Goal: Transaction & Acquisition: Purchase product/service

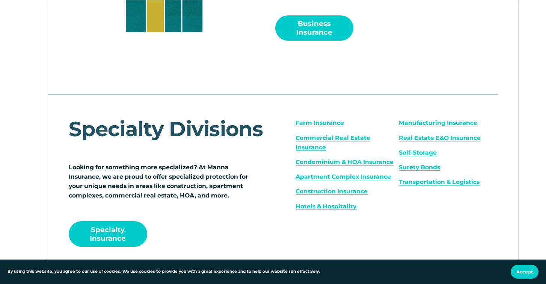
scroll to position [910, 0]
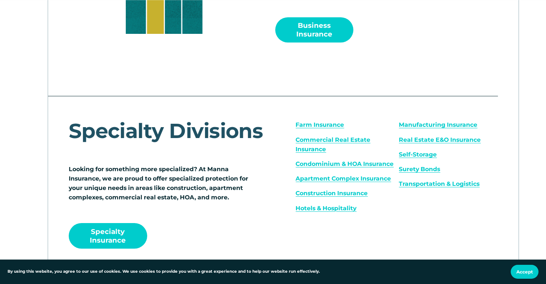
click at [314, 34] on link "Business Insurance" at bounding box center [314, 29] width 79 height 25
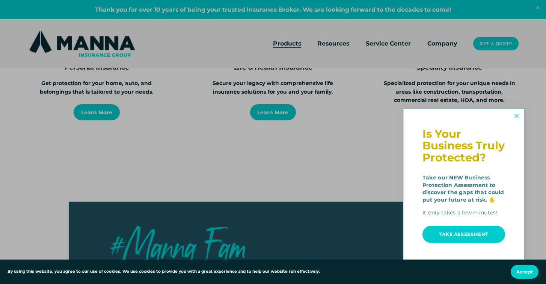
scroll to position [1136, 0]
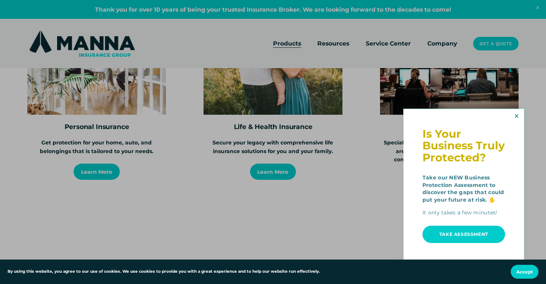
click at [515, 118] on link "Close" at bounding box center [517, 116] width 12 height 12
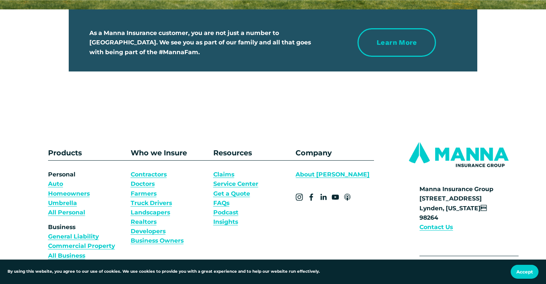
scroll to position [1489, 0]
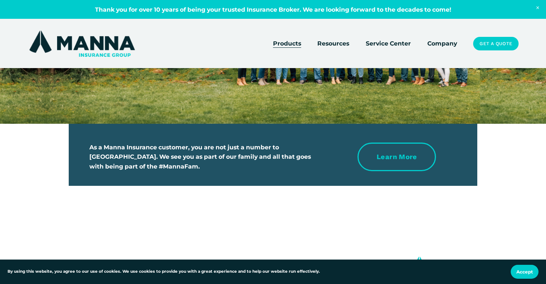
click at [492, 43] on link "Get a Quote" at bounding box center [495, 44] width 45 height 14
